Goal: Contribute content: Add original content to the website for others to see

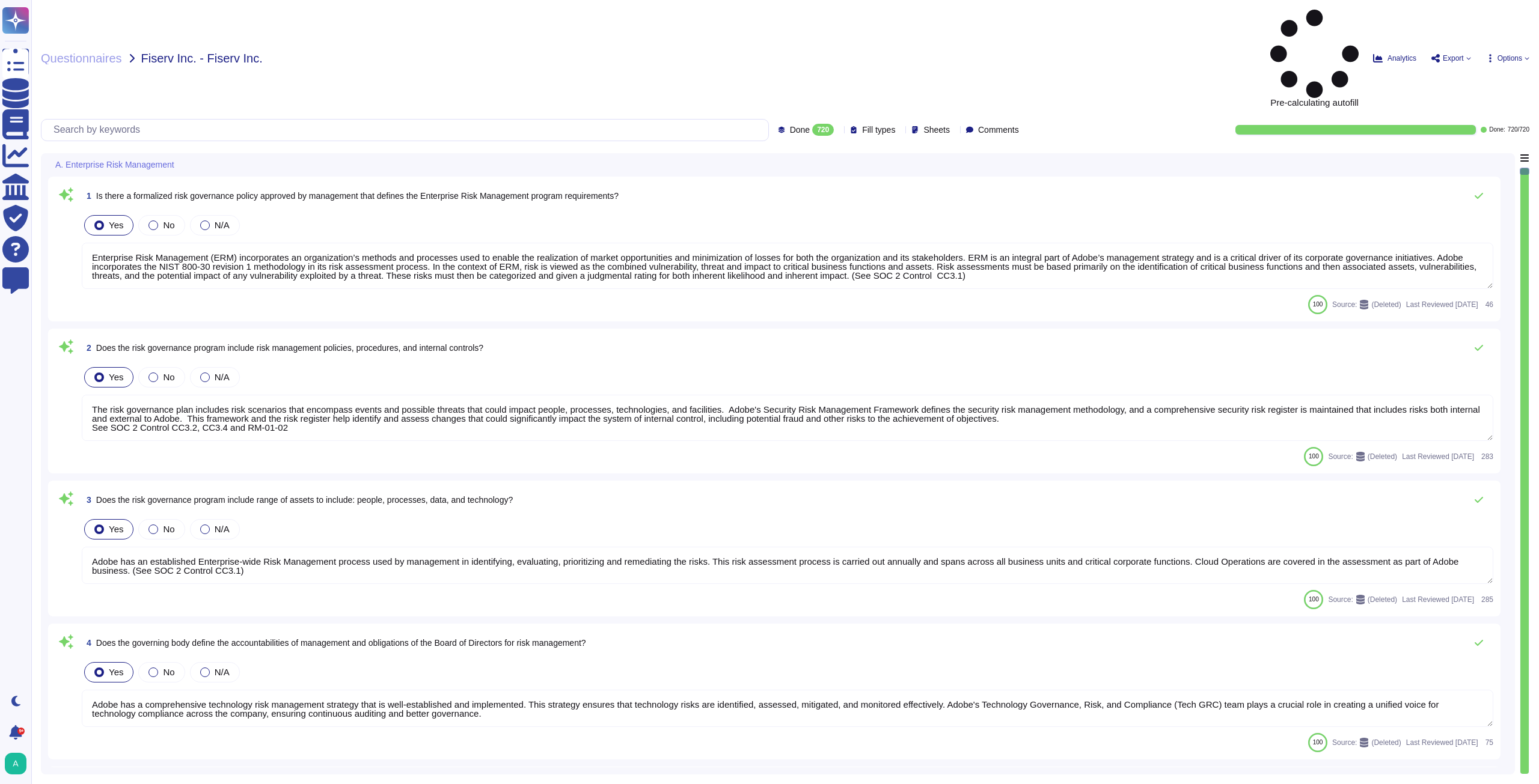
type textarea "Enterprise Risk Management (ERM) incorporates an organization’s methods and pro…"
type textarea "The risk governance plan includes risk scenarios that encompass events and poss…"
type textarea "Adobe has an established Enterprise-wide Risk Management process used by manage…"
type textarea "Adobe has a comprehensive technology risk management strategy that is well-esta…"
type textarea "The risk governance plan is approved by senior management and/or the board of d…"
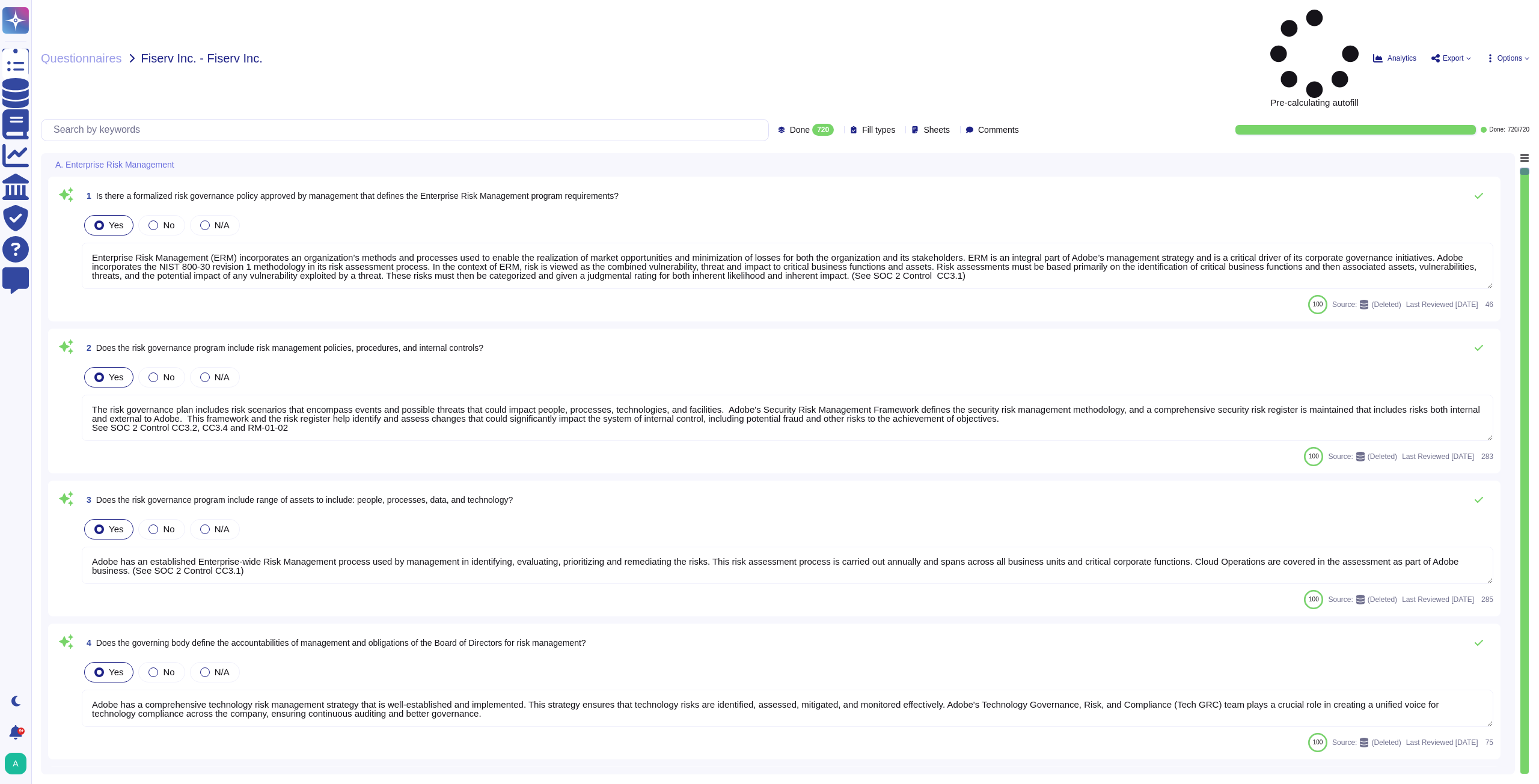
type textarea "Lorem ipsumdol sitametco ad elitsedd e tempori utlabore etdolorem aliquaen ad m…"
type textarea "Adobe has an established Enterprise-wide Risk Management process used by manage…"
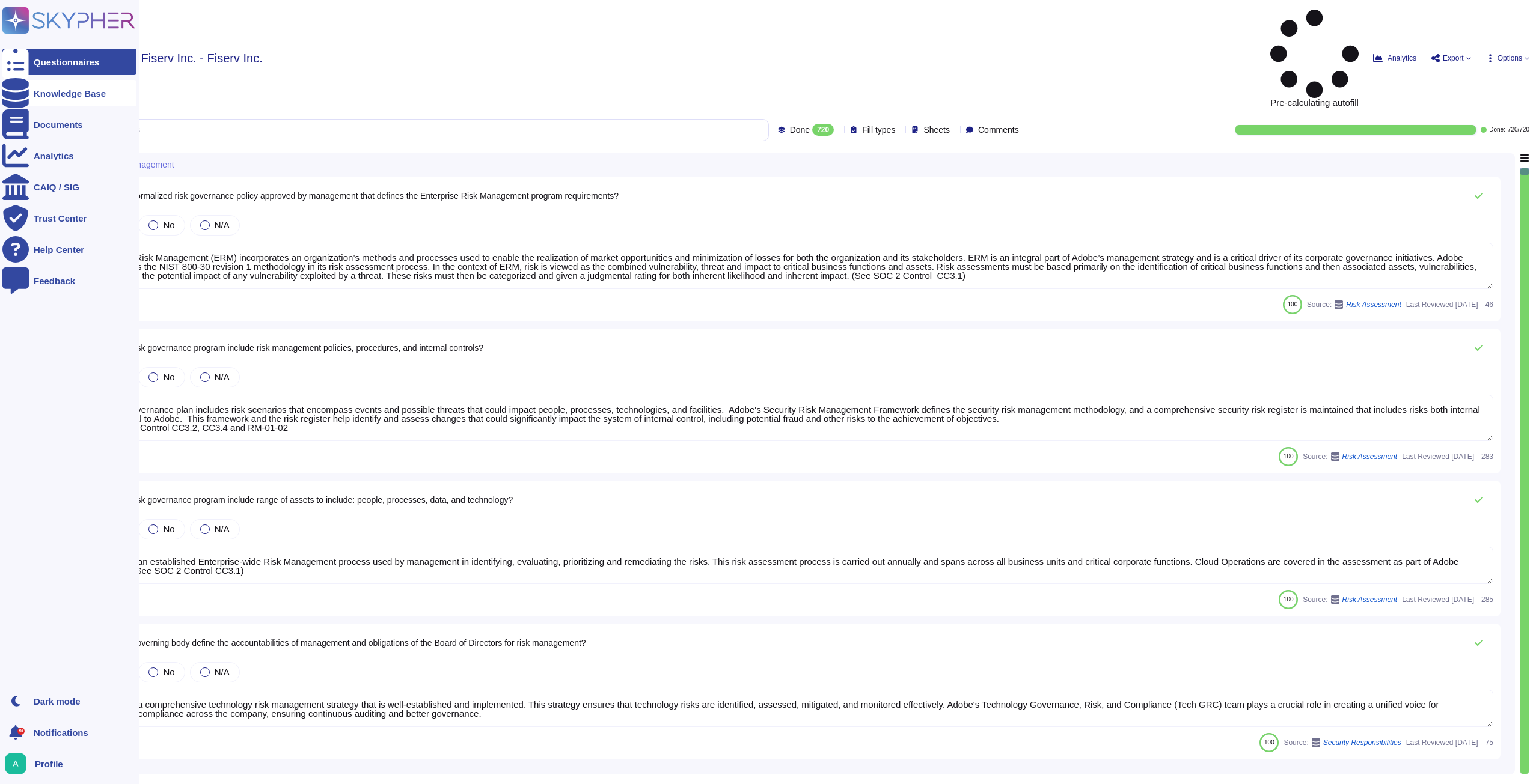
click at [49, 91] on div "Knowledge Base" at bounding box center [69, 93] width 72 height 9
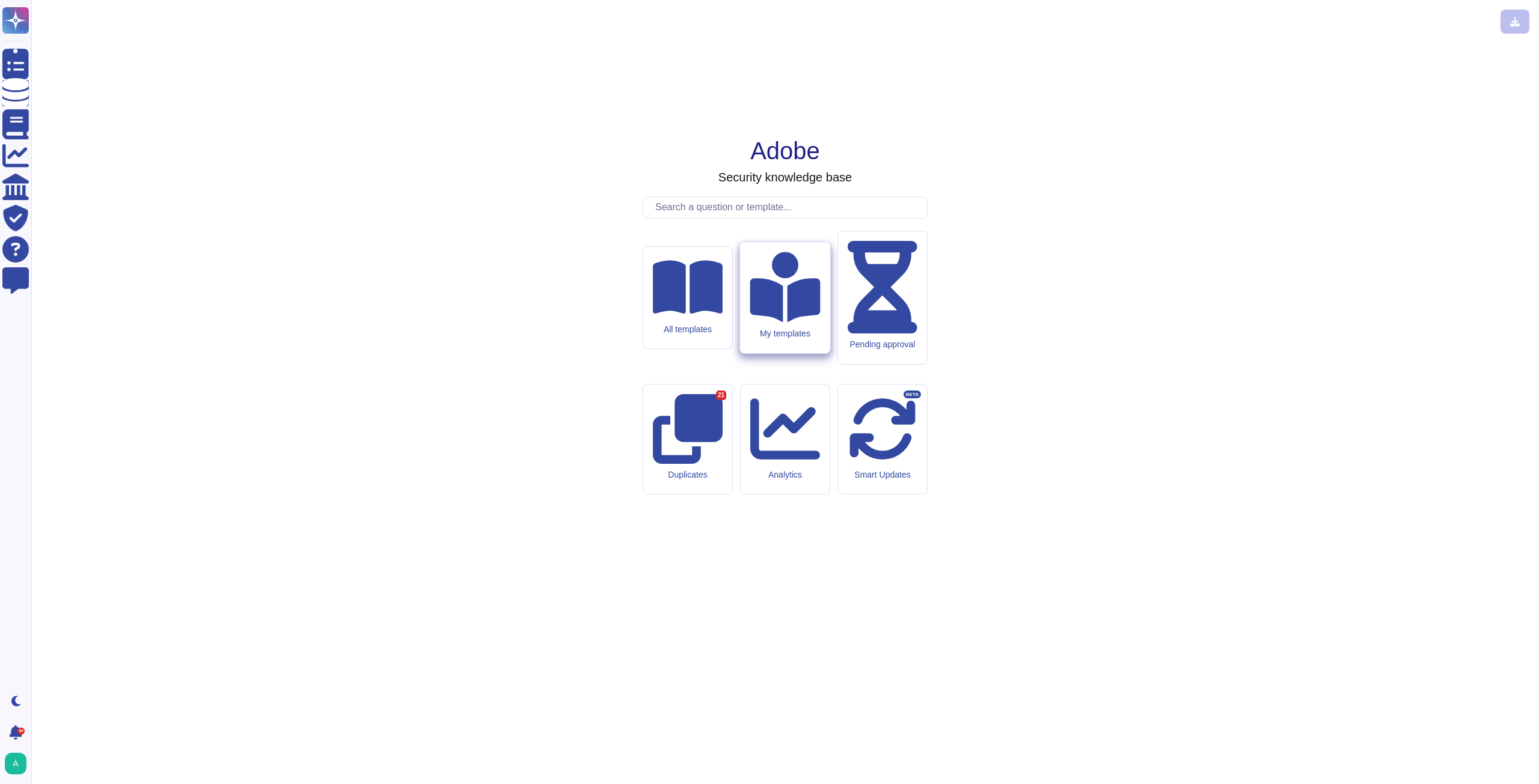
click at [793, 322] on icon at bounding box center [784, 286] width 70 height 70
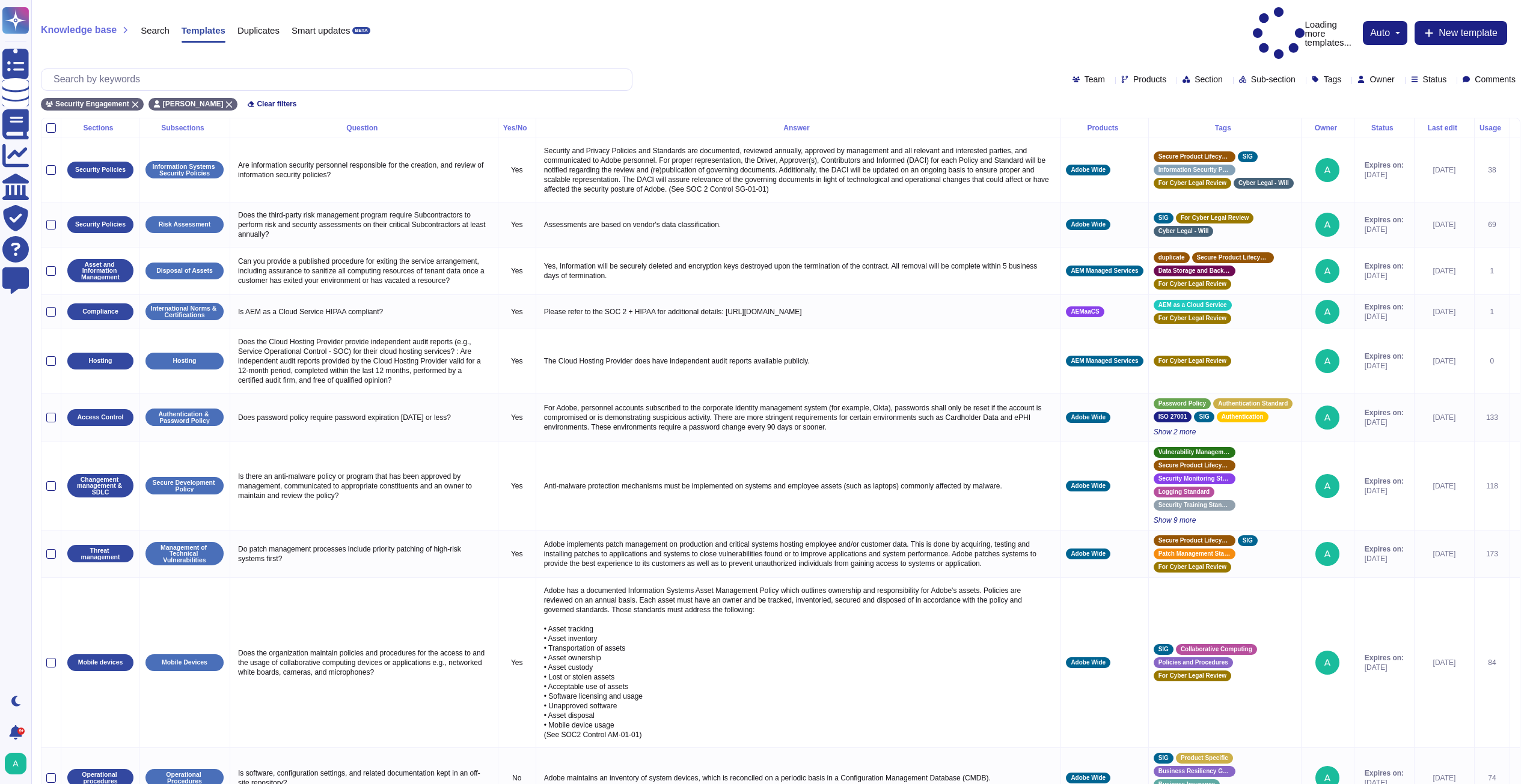
click at [1320, 176] on icon at bounding box center [1454, 253] width 270 height 154
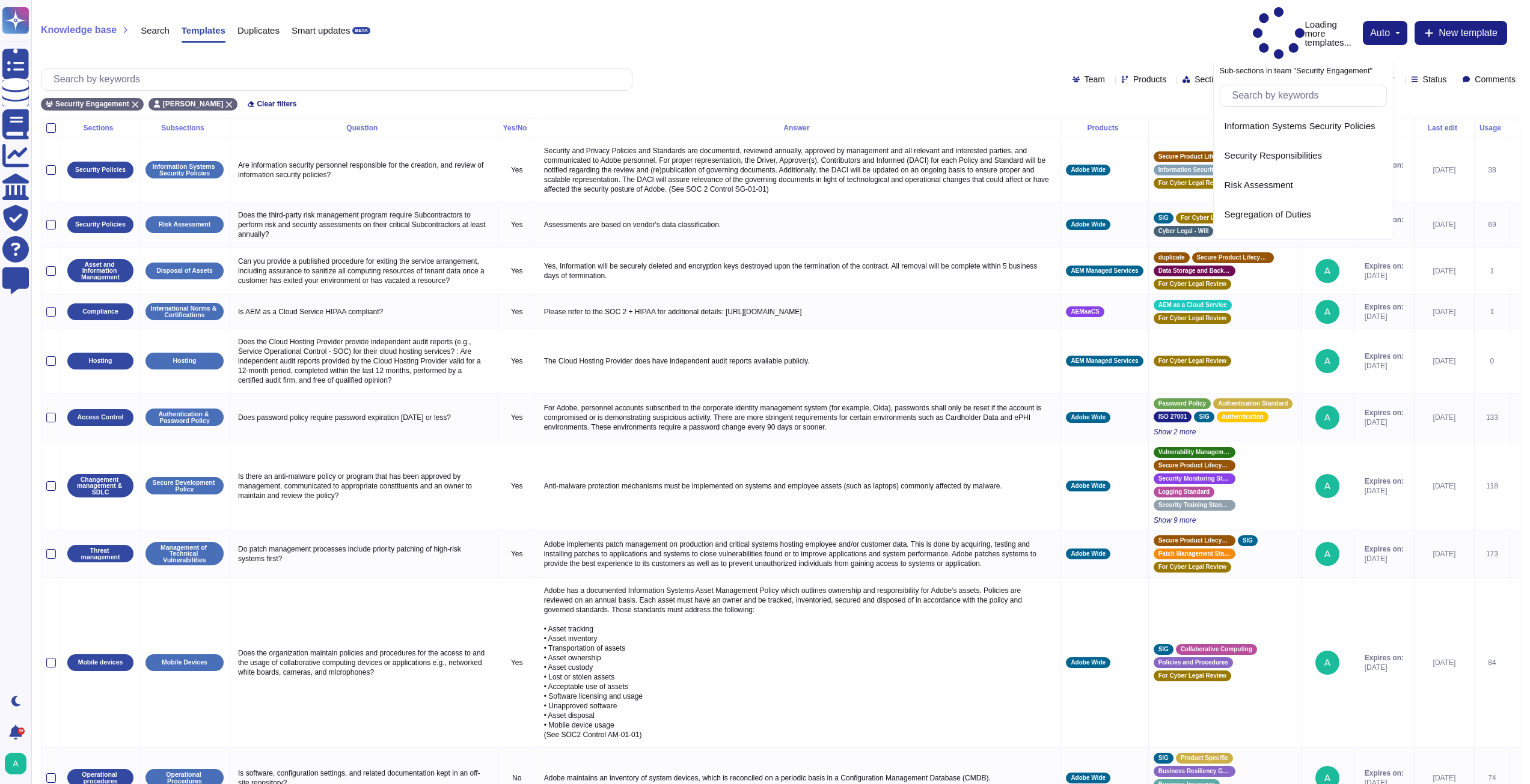
click at [1301, 81] on icon at bounding box center [1301, 81] width 0 height 0
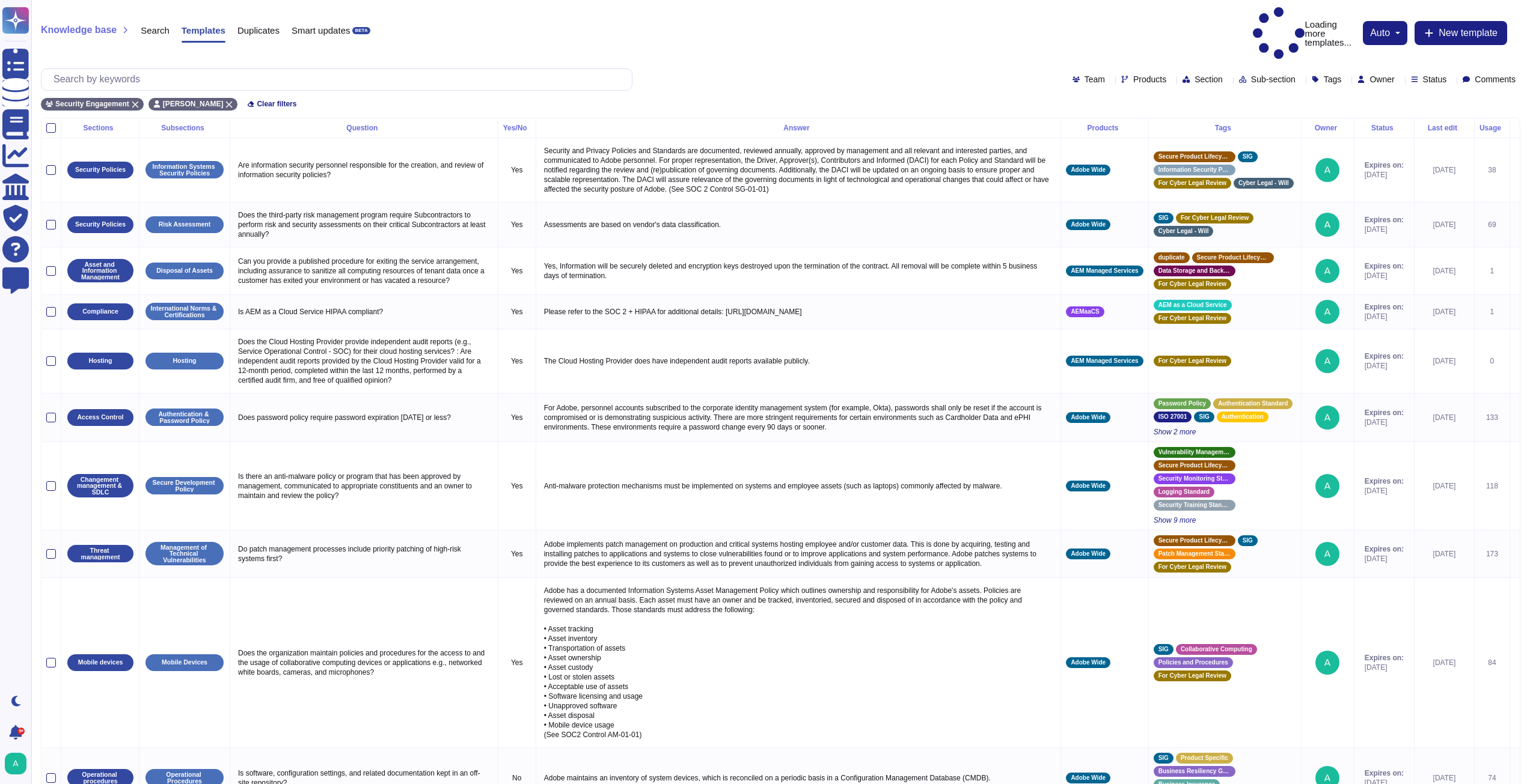
click at [1346, 80] on icon at bounding box center [1346, 80] width 0 height 0
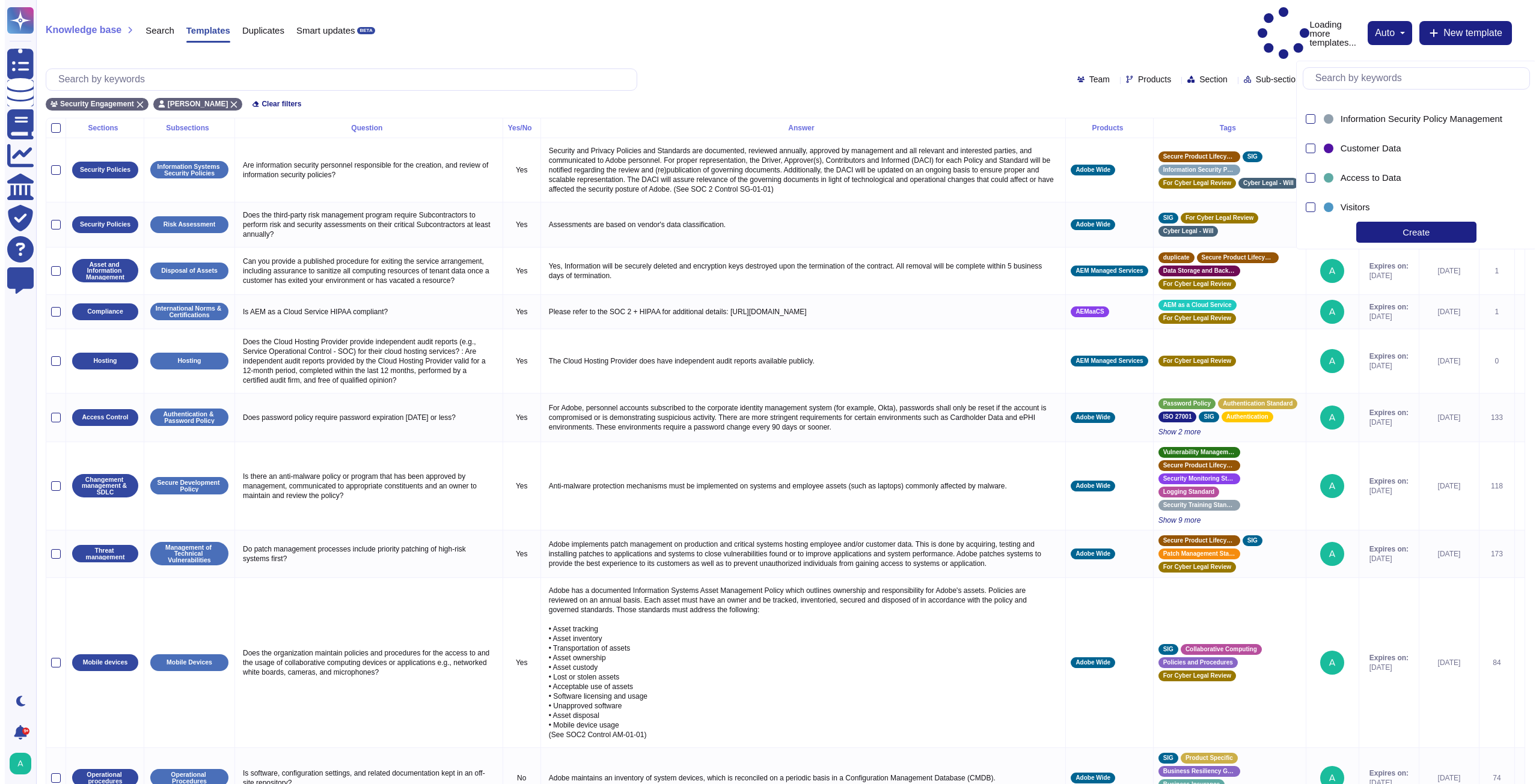
scroll to position [1082, 0]
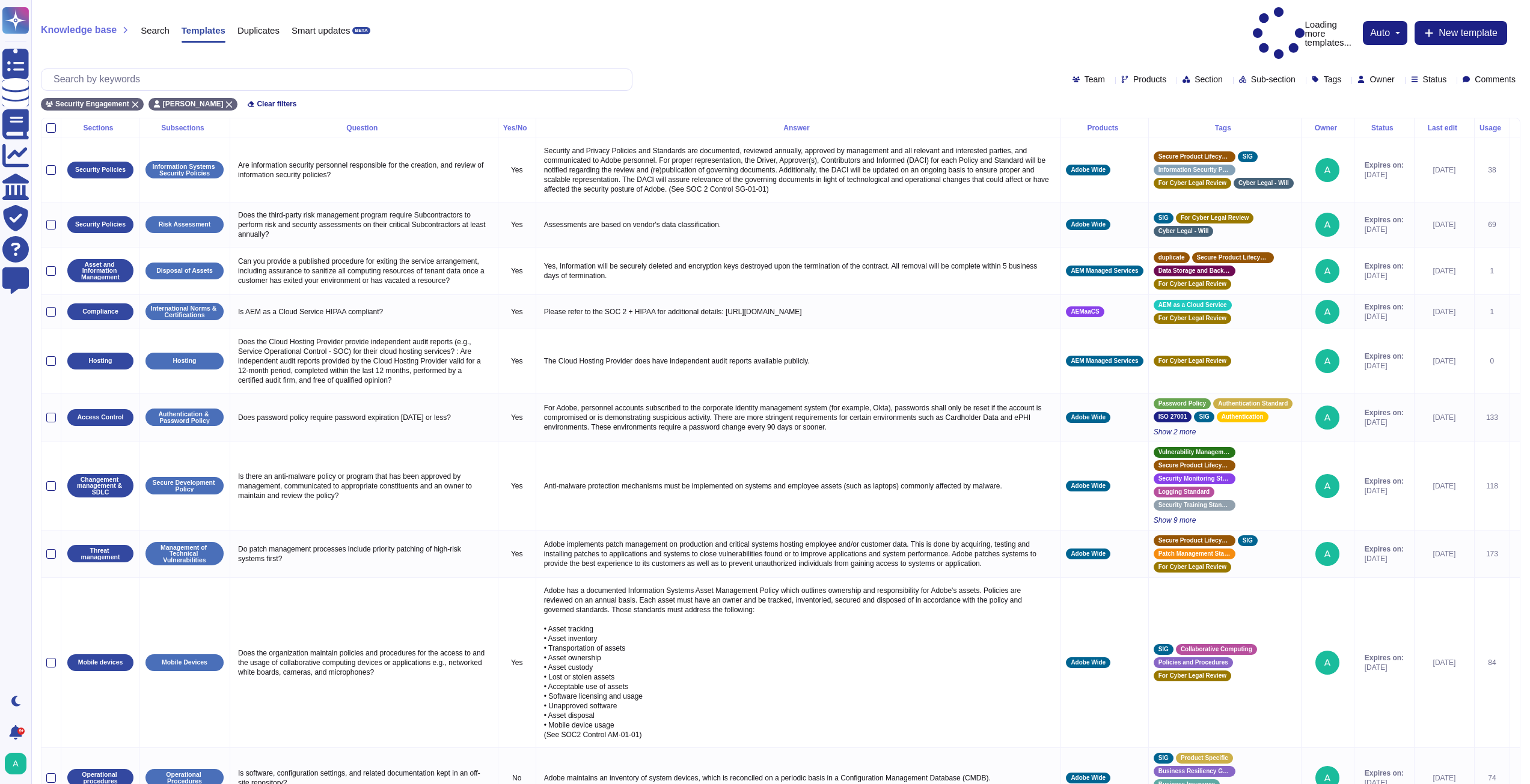
click at [1452, 80] on icon at bounding box center [1452, 80] width 0 height 0
click at [1415, 141] on div at bounding box center [1414, 141] width 10 height 10
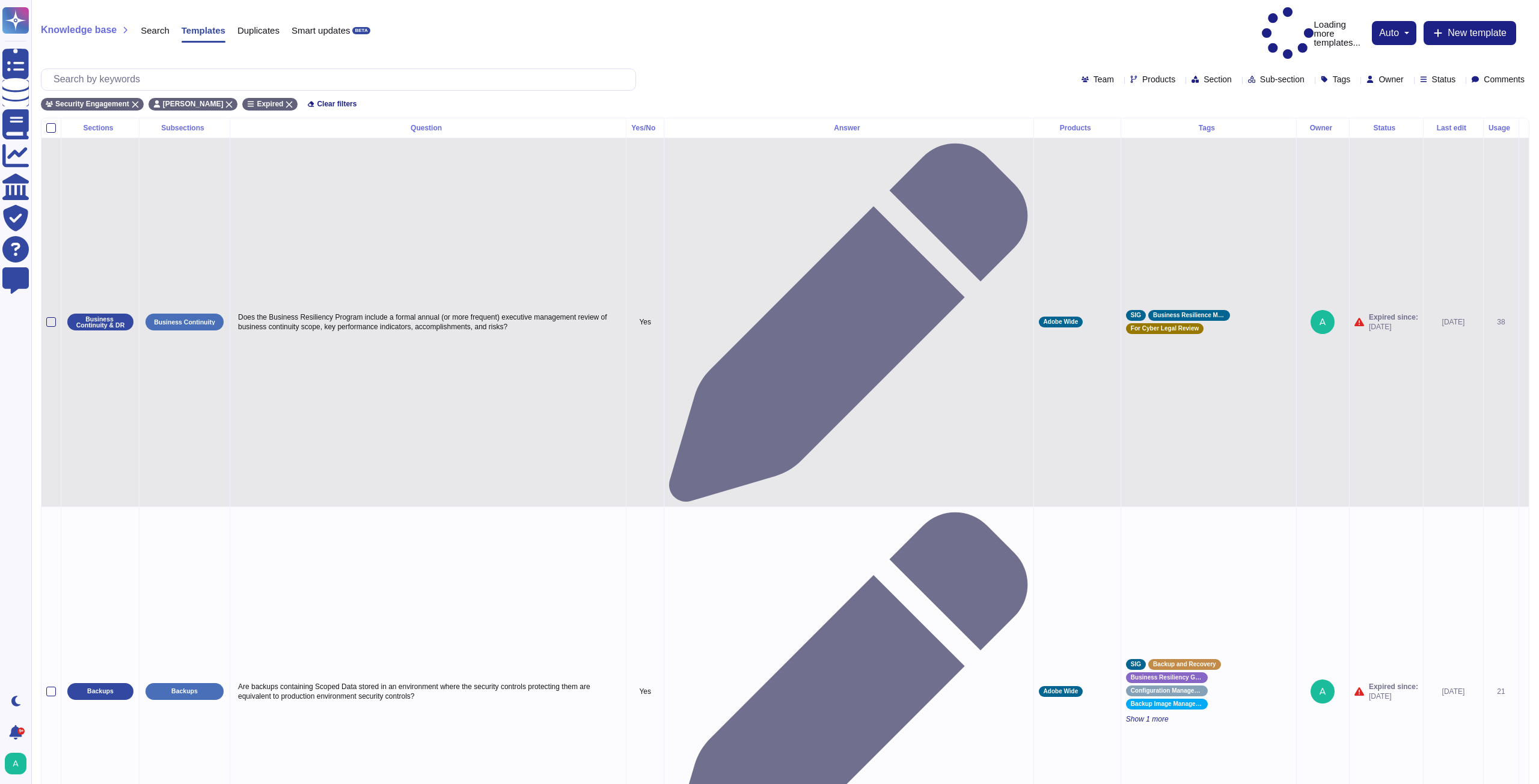
click at [1524, 323] on icon at bounding box center [1524, 323] width 0 height 0
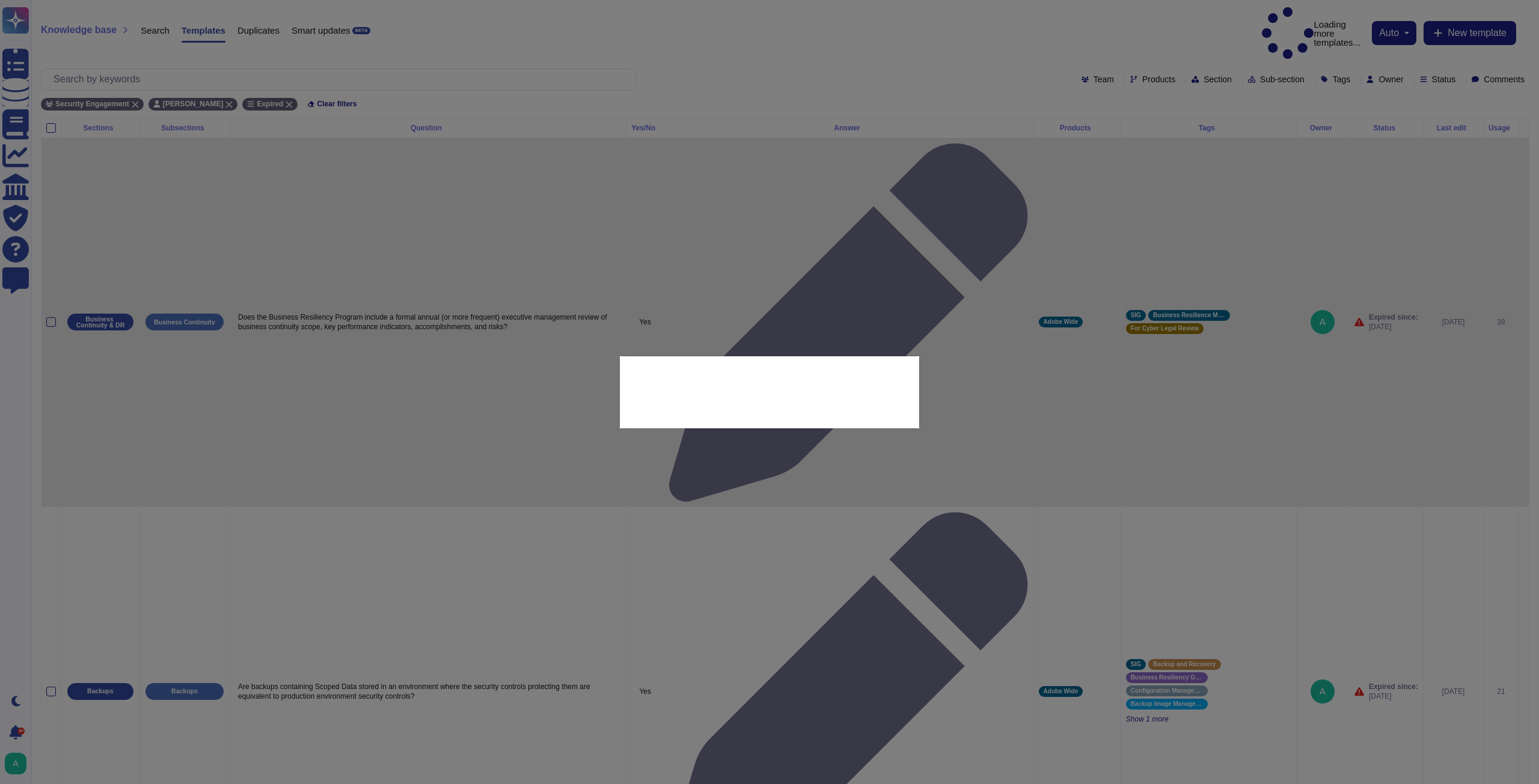
type textarea "Does the Business Resiliency Program include a formal annual (or more frequent)…"
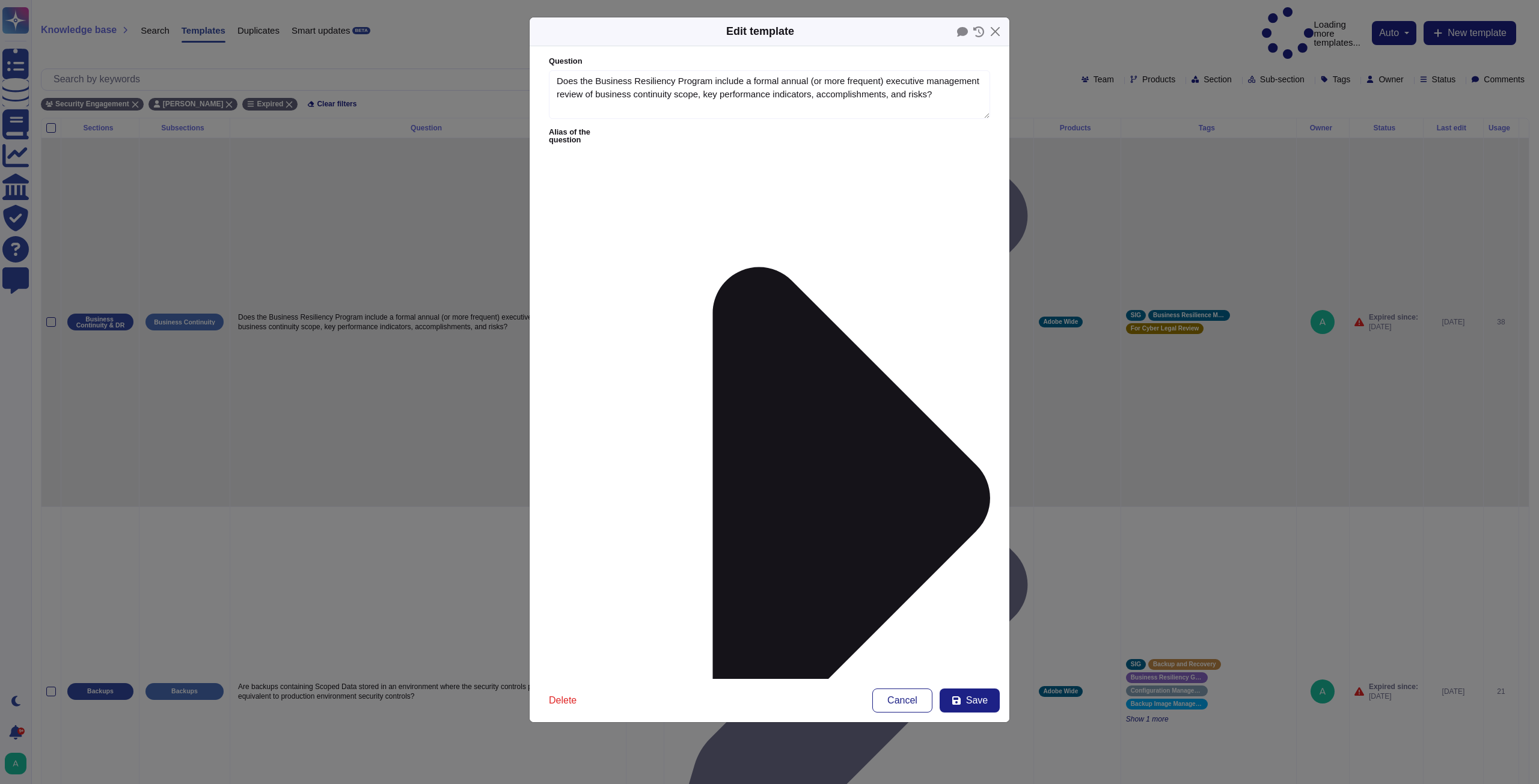
type textarea "Does the Business Resiliency Program include a formal annual (or more frequent)…"
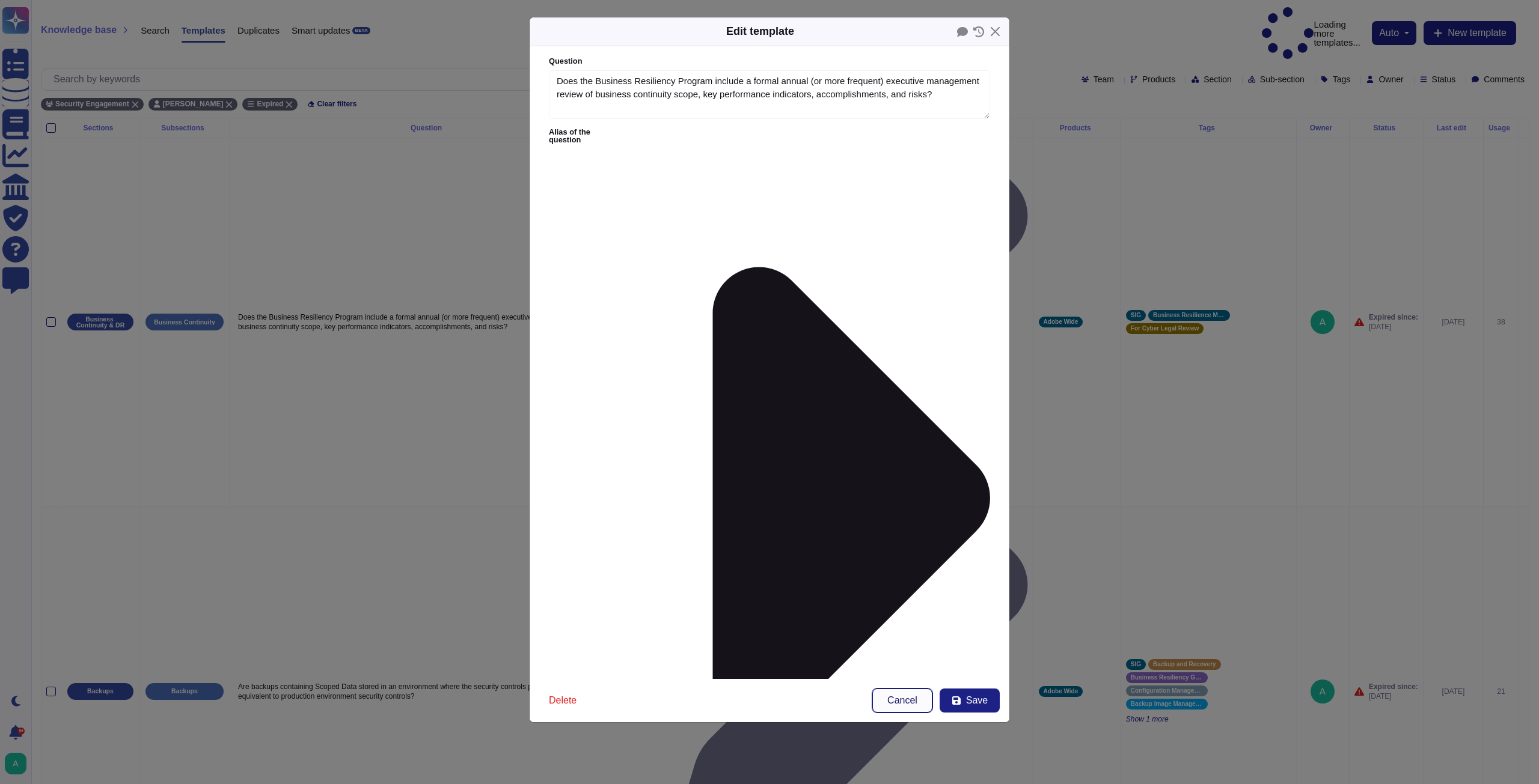
click at [894, 701] on span "Cancel" at bounding box center [902, 701] width 30 height 10
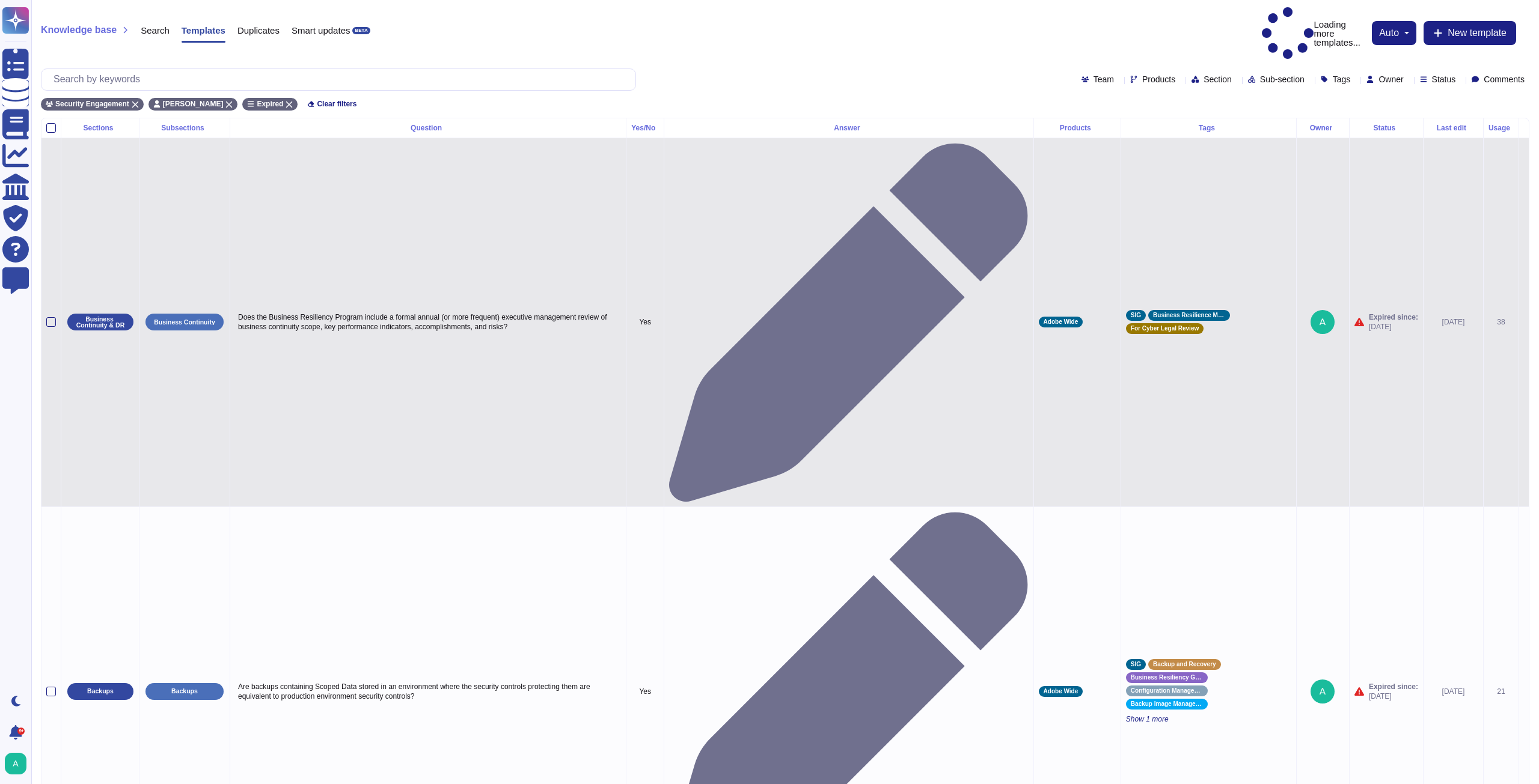
click at [1524, 323] on icon at bounding box center [1524, 323] width 0 height 0
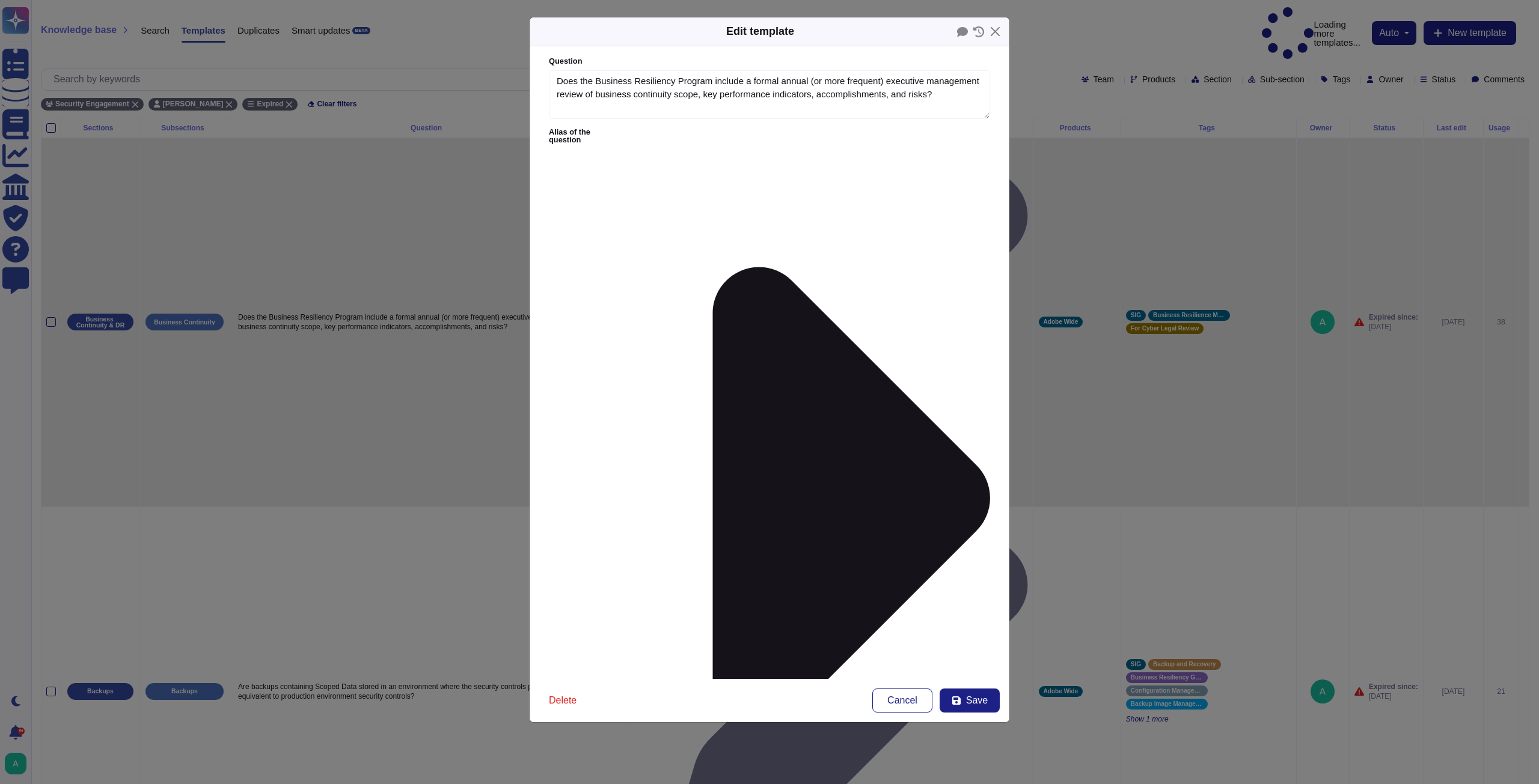
type textarea "Does the Business Resiliency Program include a formal annual (or more frequent)…"
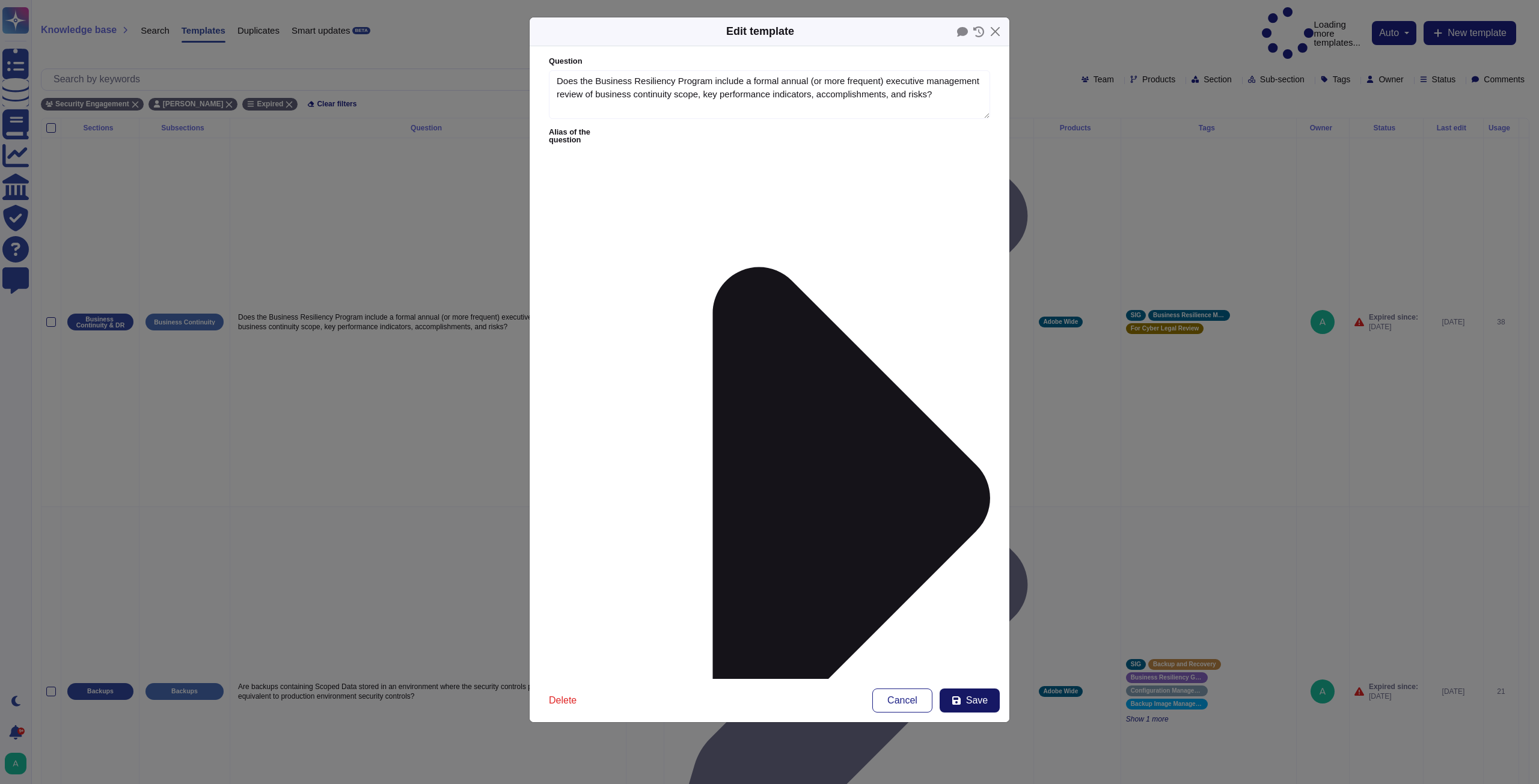
click at [972, 701] on span "Save" at bounding box center [977, 701] width 21 height 10
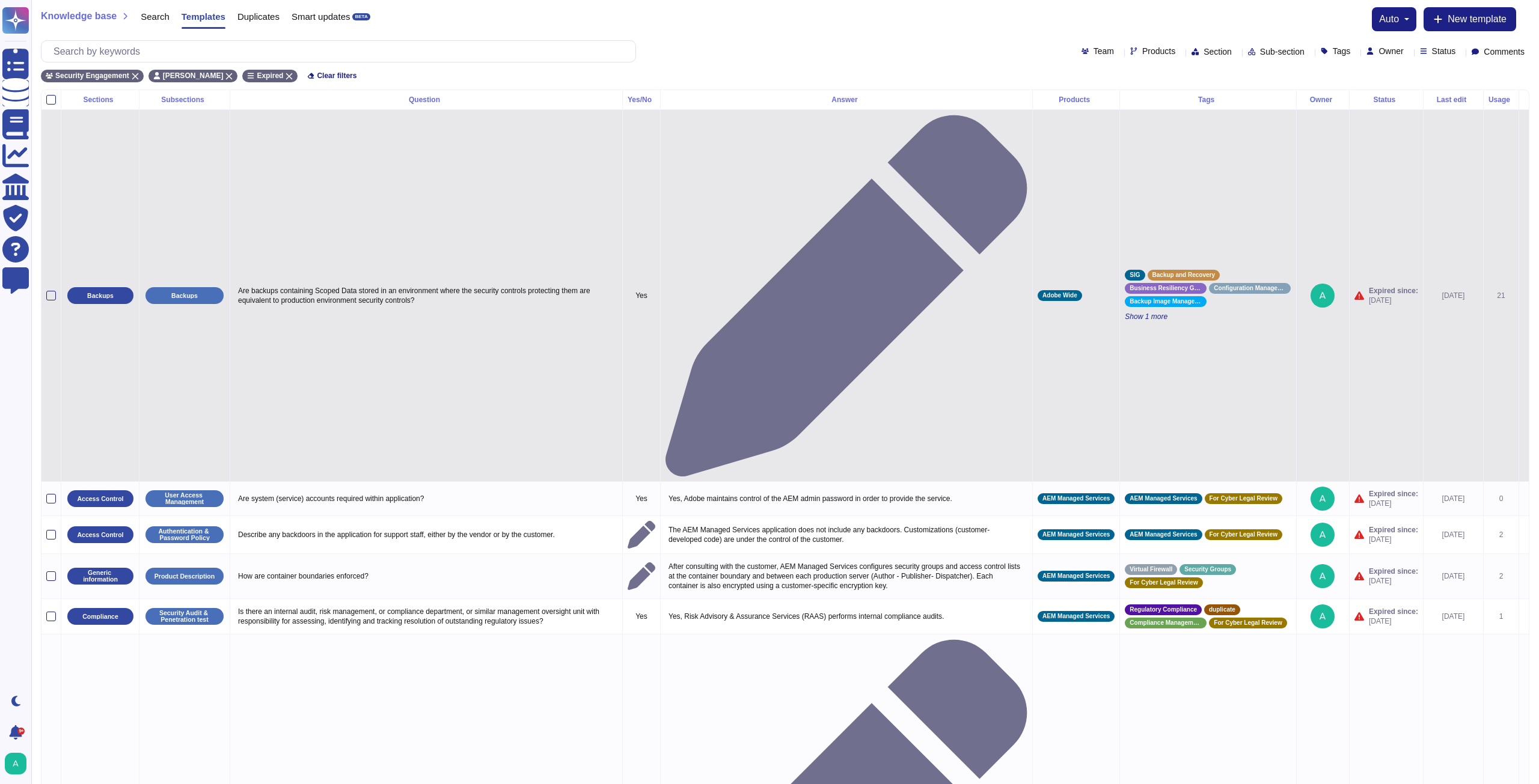
click at [1524, 296] on icon at bounding box center [1524, 296] width 0 height 0
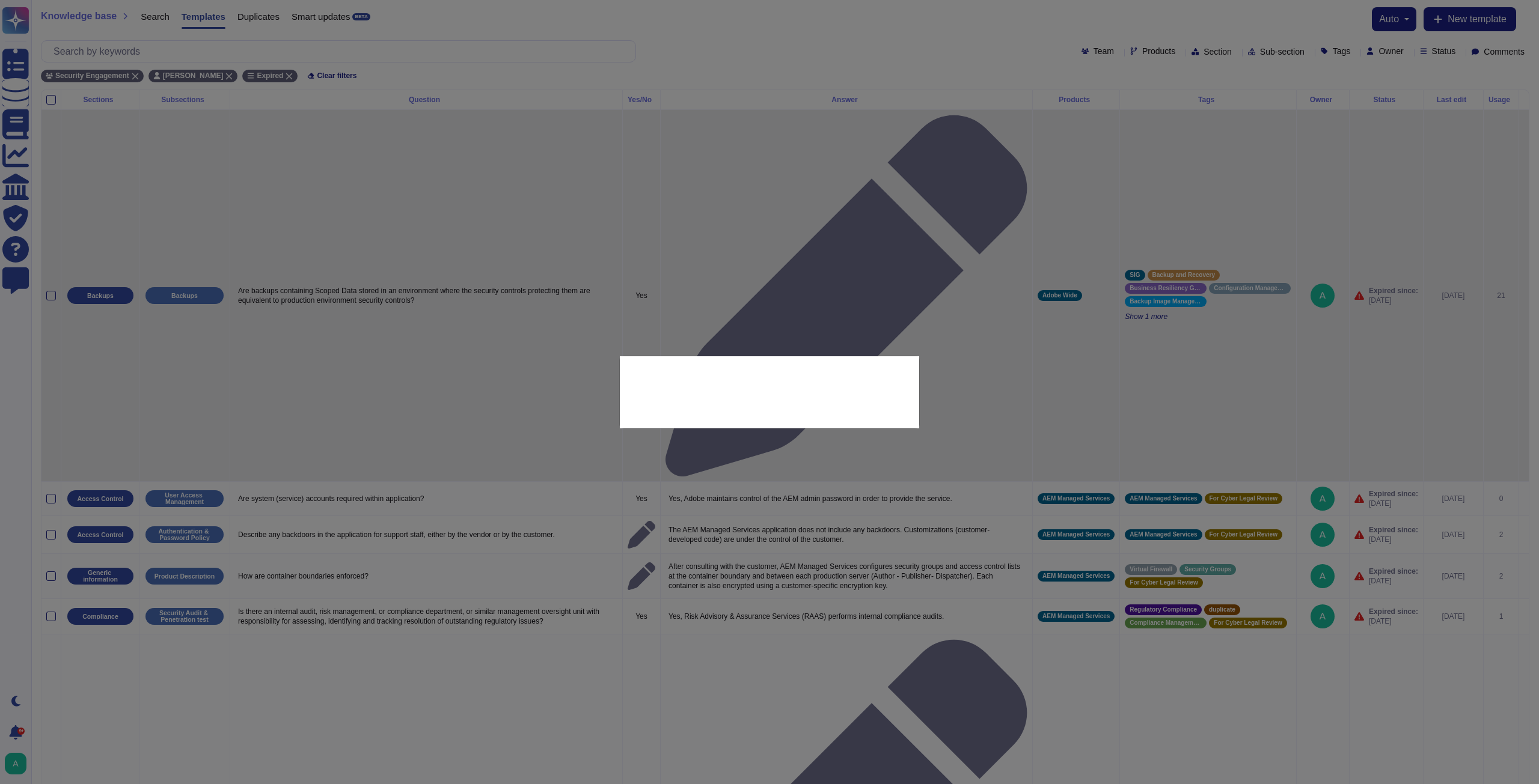
type textarea "Are backups containing Scoped Data stored in an environment where the security …"
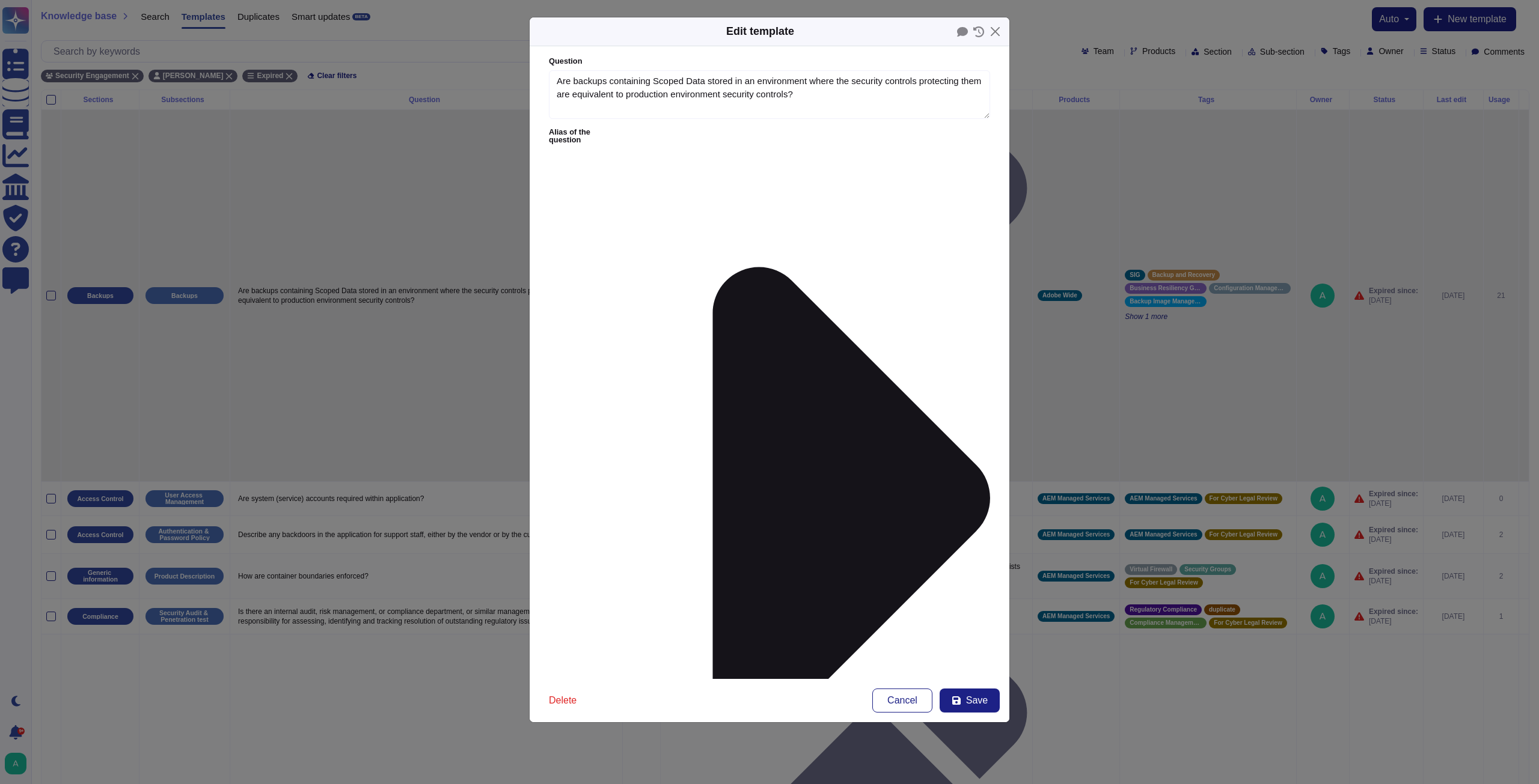
type textarea "Are backups containing Scoped Data stored in an environment where the security …"
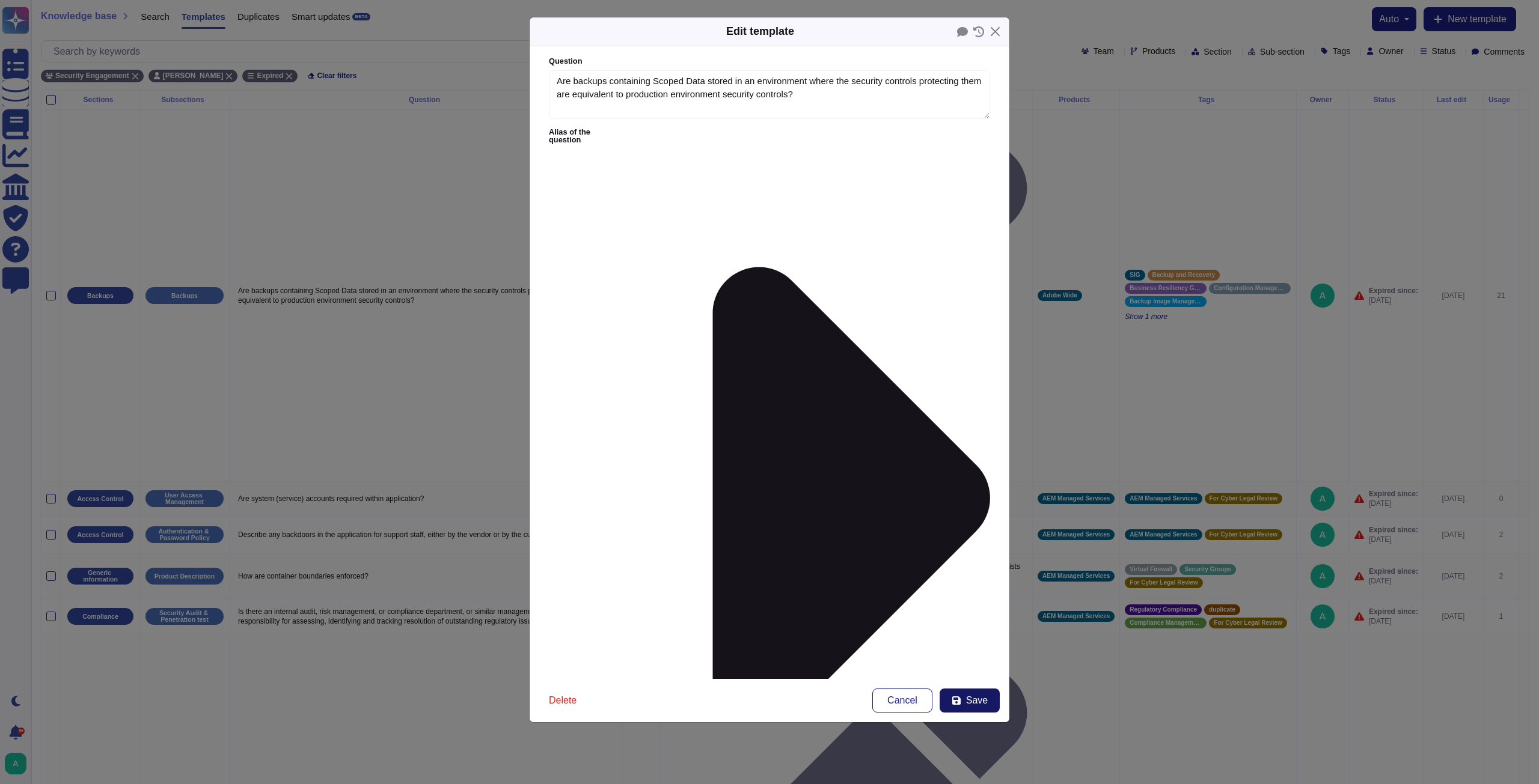
click at [967, 697] on span "Save" at bounding box center [977, 701] width 21 height 10
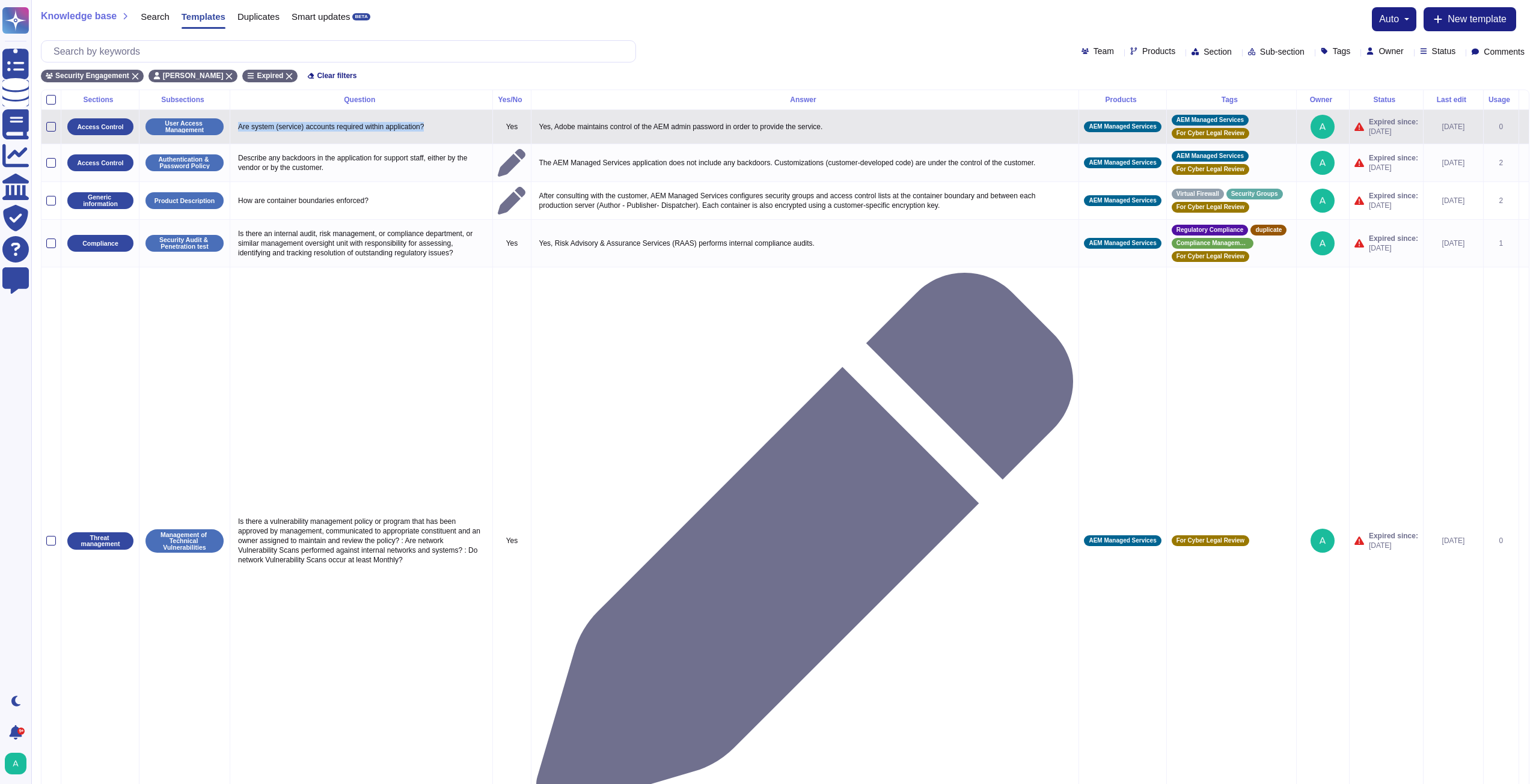
drag, startPoint x: 425, startPoint y: 127, endPoint x: 238, endPoint y: 138, distance: 187.3
click at [238, 138] on td "Are system (service) accounts required within application?" at bounding box center [361, 127] width 263 height 35
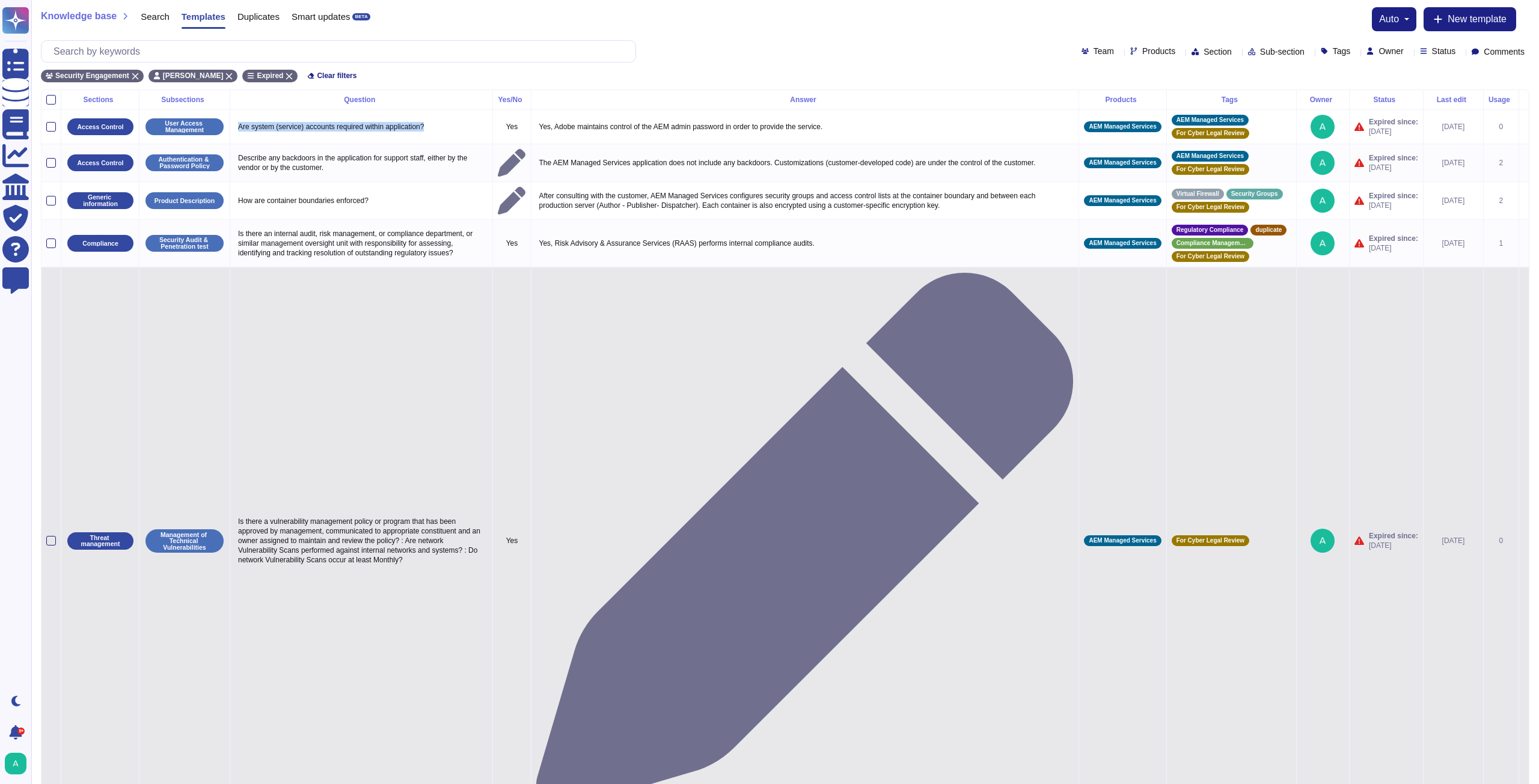
copy p "Are system (service) accounts required within application?"
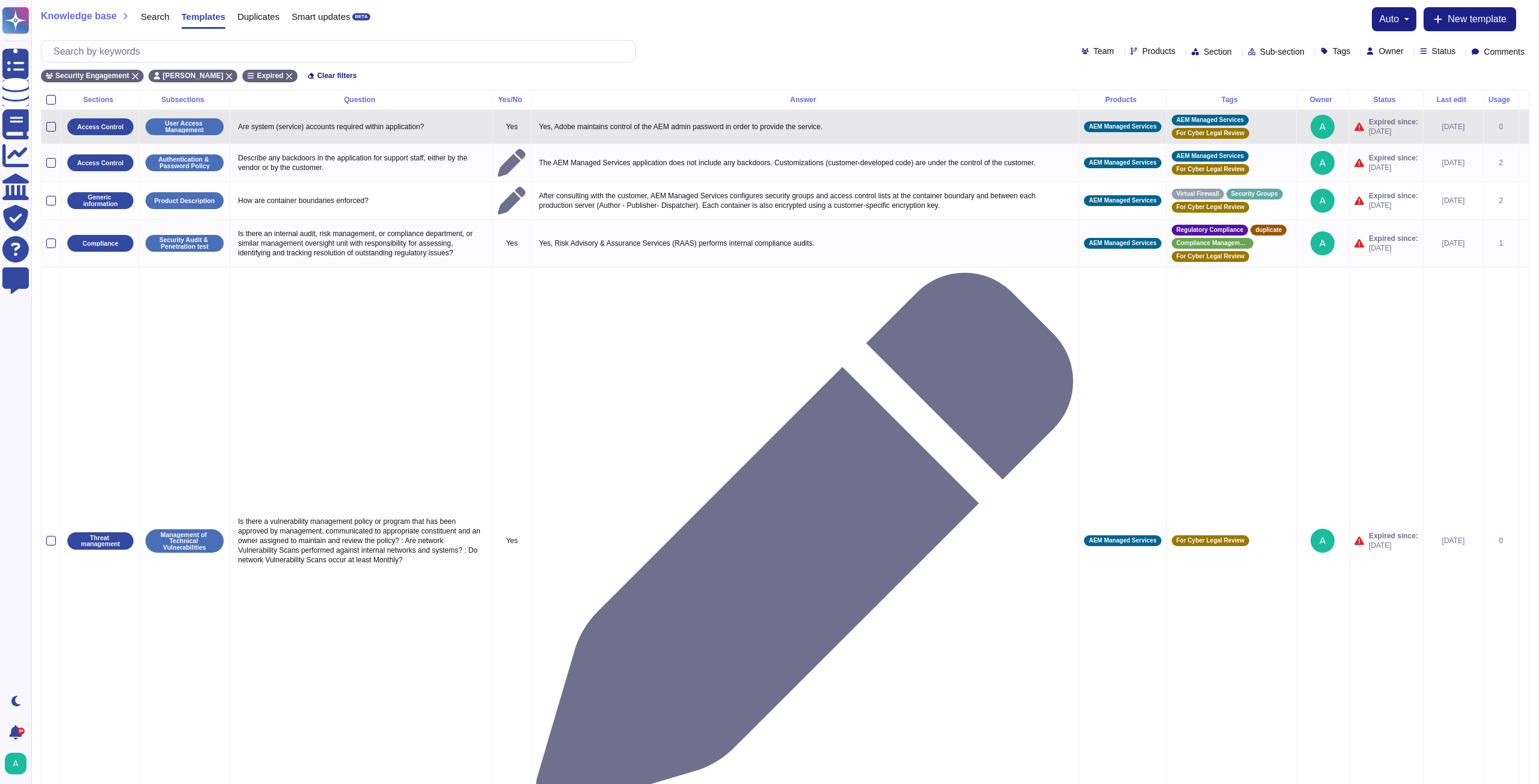
click at [1524, 128] on icon at bounding box center [1524, 128] width 0 height 0
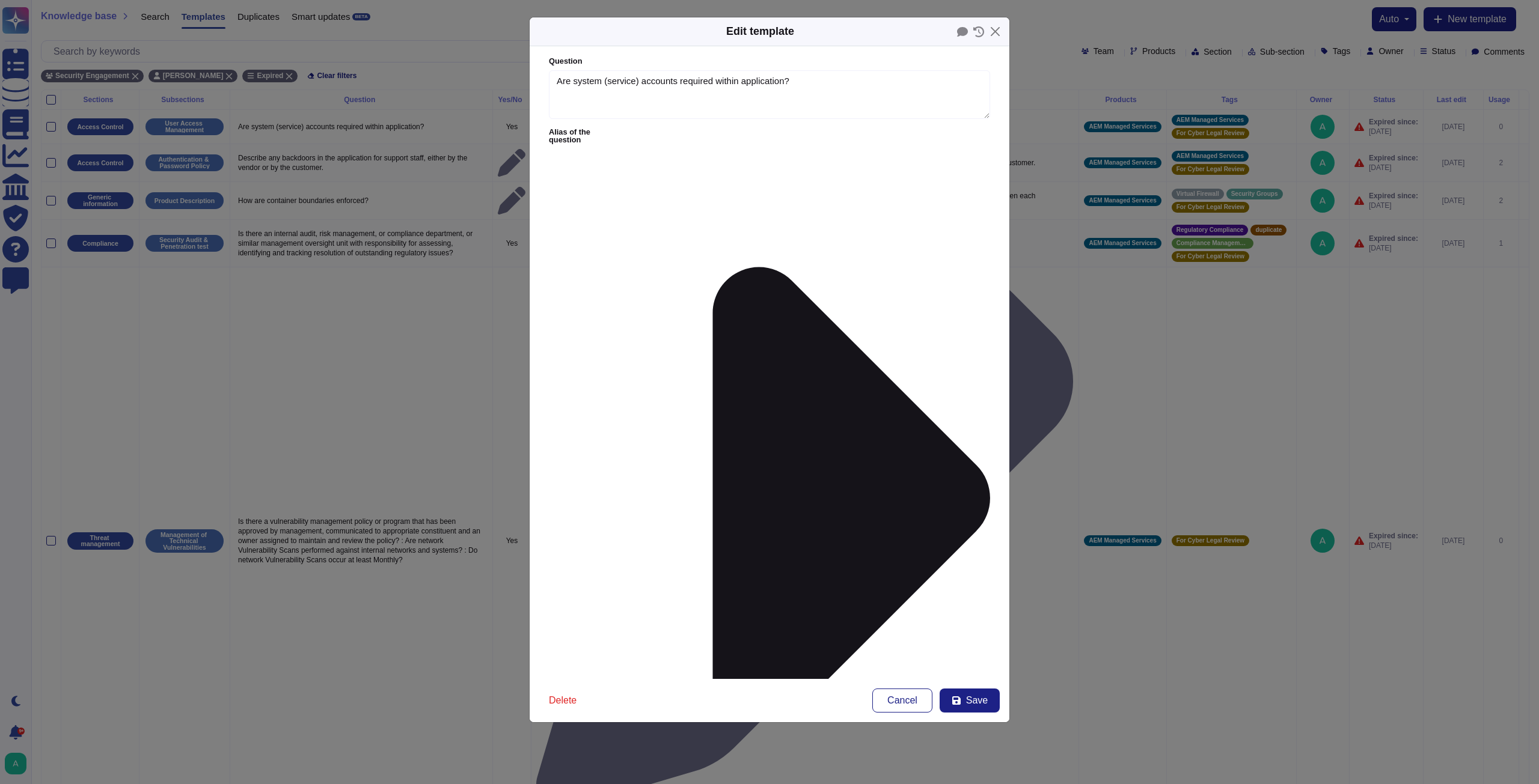
type textarea "Are system (service) accounts required within application?"
type textarea "Yes, Adobe maintains control of the AEM admin password in order to provide the …"
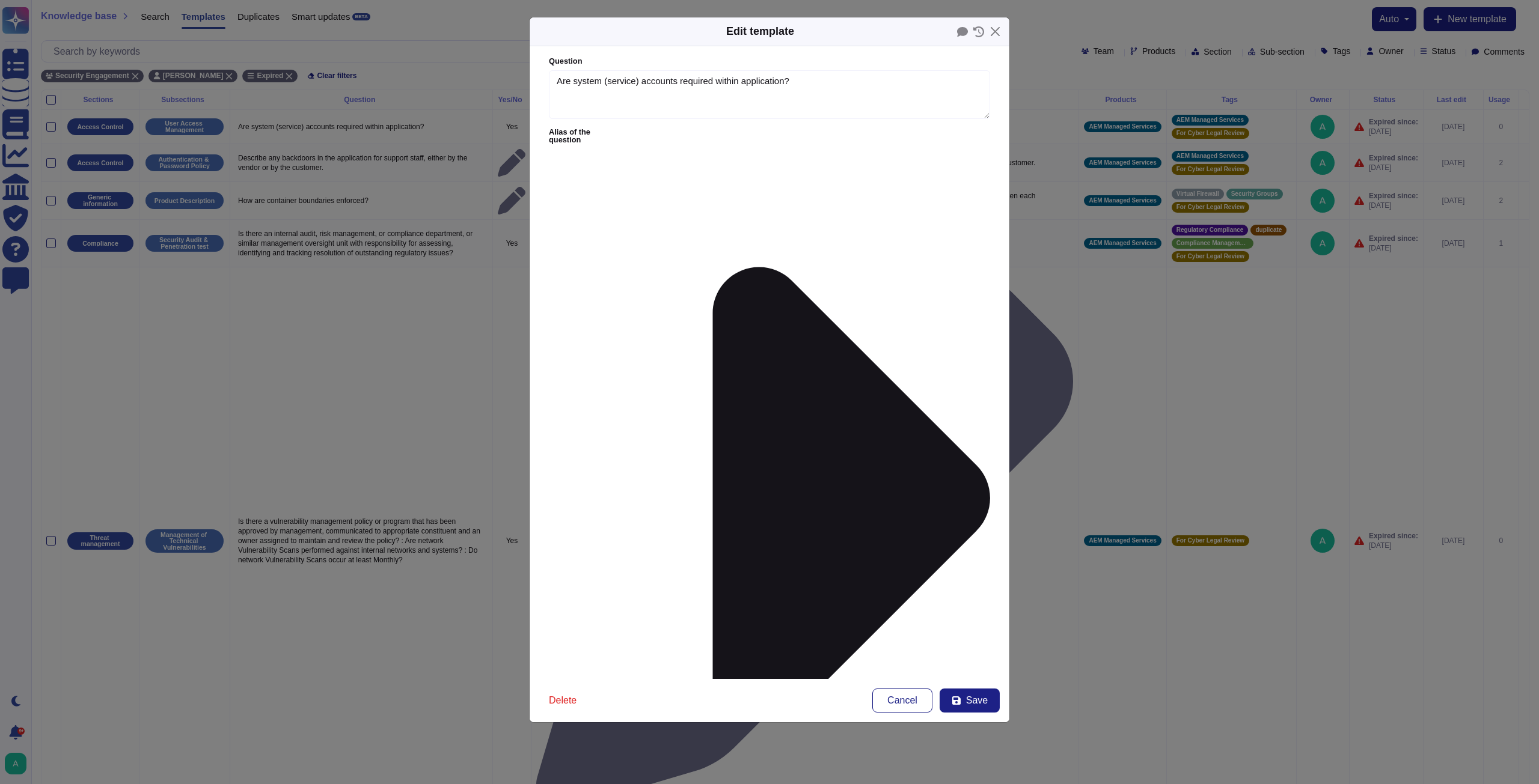
click at [967, 703] on span "Save" at bounding box center [977, 701] width 21 height 10
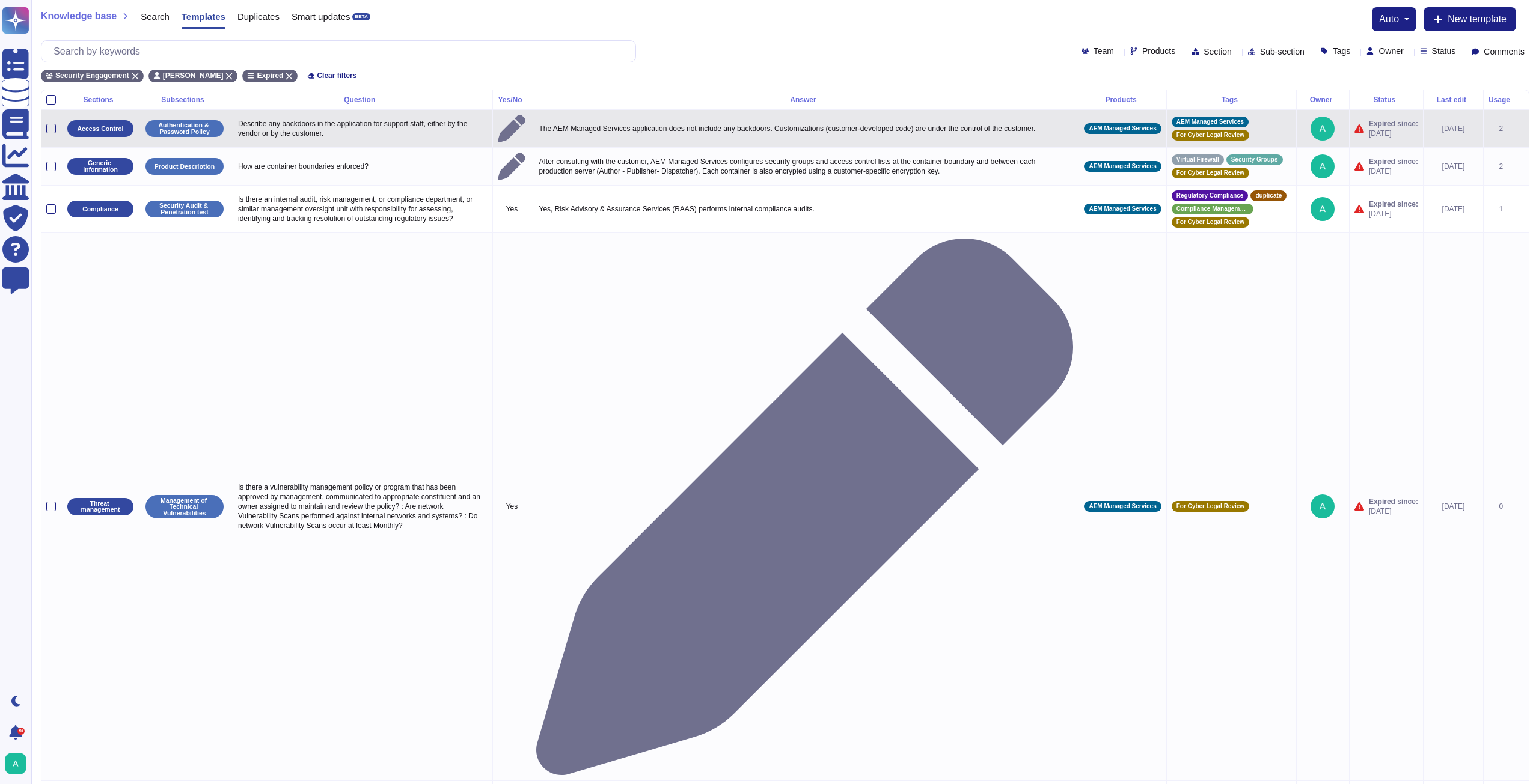
click at [1524, 129] on icon at bounding box center [1524, 129] width 0 height 0
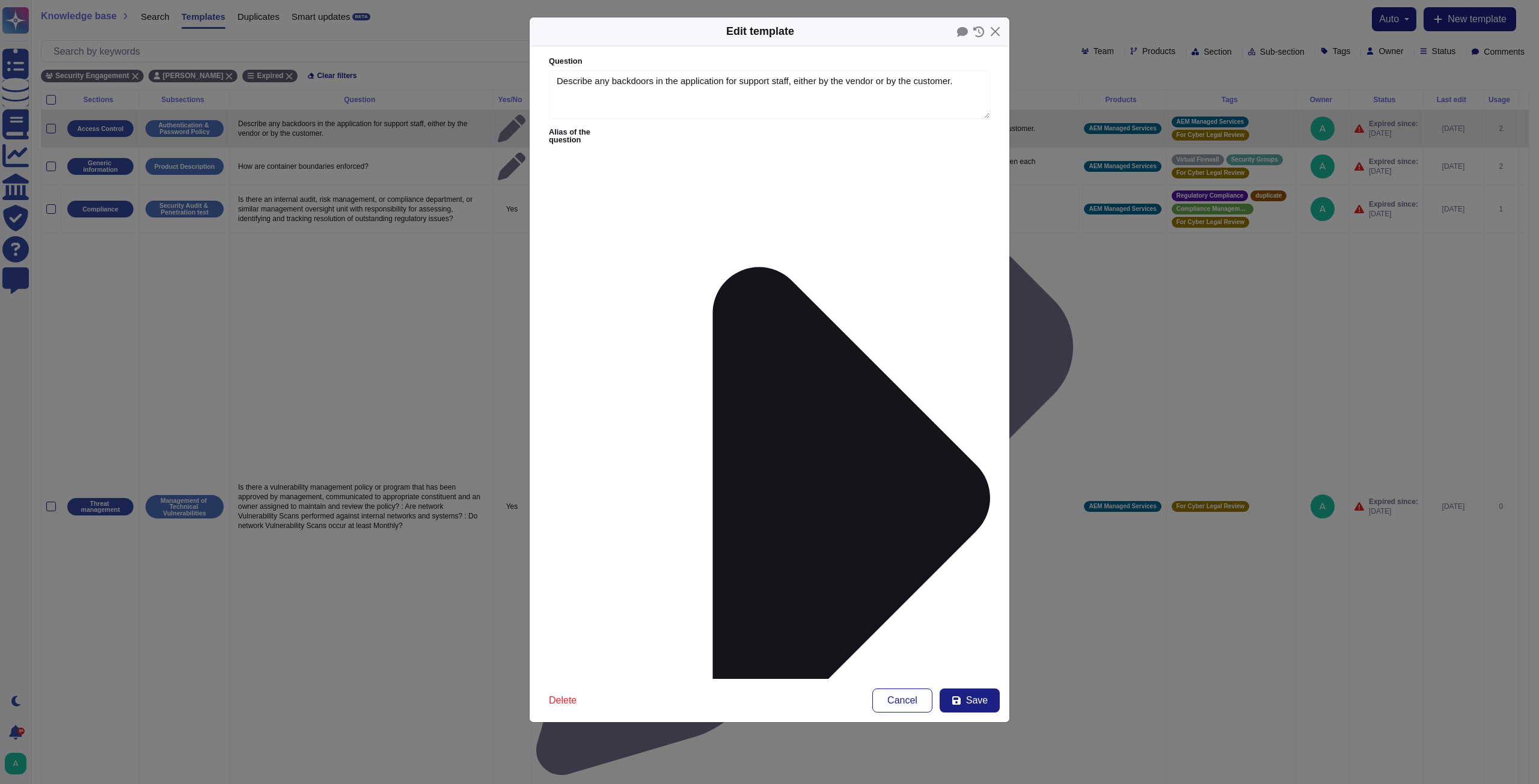
type textarea "Describe any backdoors in the application for support staff, either by the vend…"
type textarea "The AEM Managed Services application does not include any backdoors. Customizat…"
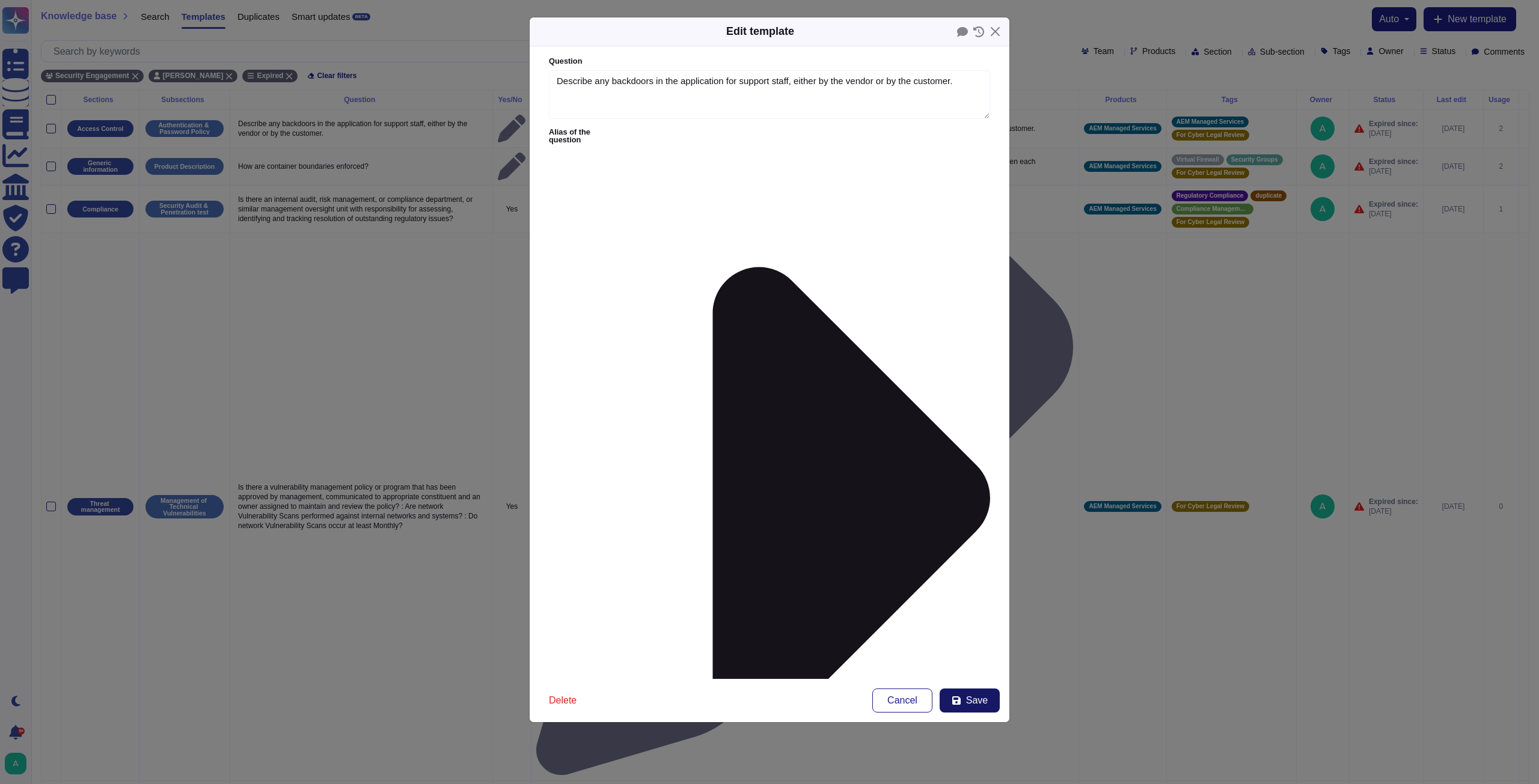
click at [970, 696] on span "Save" at bounding box center [977, 701] width 21 height 10
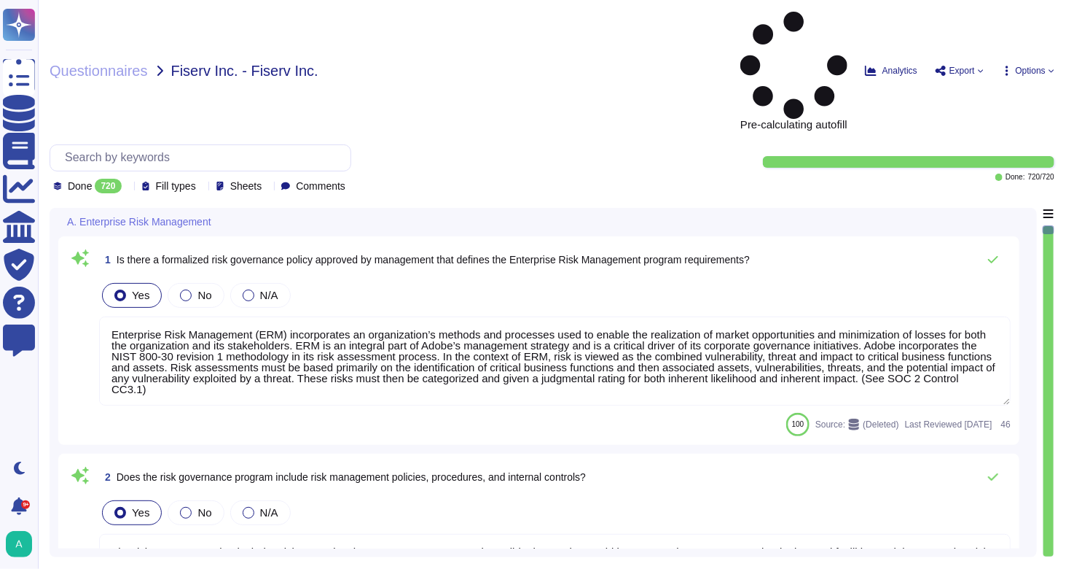
type textarea "Enterprise Risk Management (ERM) incorporates an organization’s methods and pro…"
type textarea "The risk governance plan includes risk scenarios that encompass events and poss…"
type textarea "Adobe has an established Enterprise-wide Risk Management process used by manage…"
type textarea "Adobe has a comprehensive technology risk management strategy that is well-esta…"
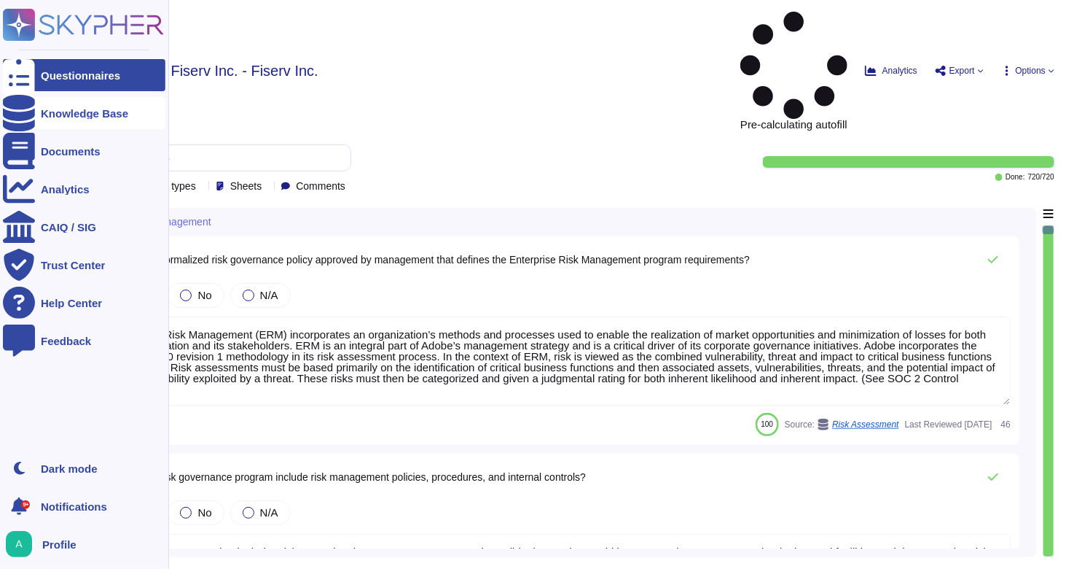
click at [82, 115] on div "Knowledge Base" at bounding box center [84, 113] width 87 height 11
